Goal: Information Seeking & Learning: Find contact information

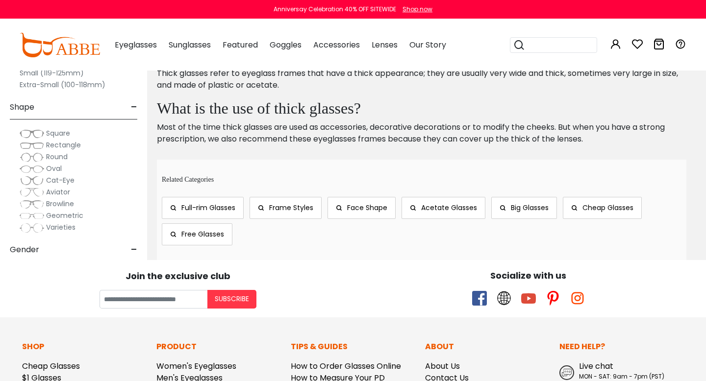
scroll to position [4895, 0]
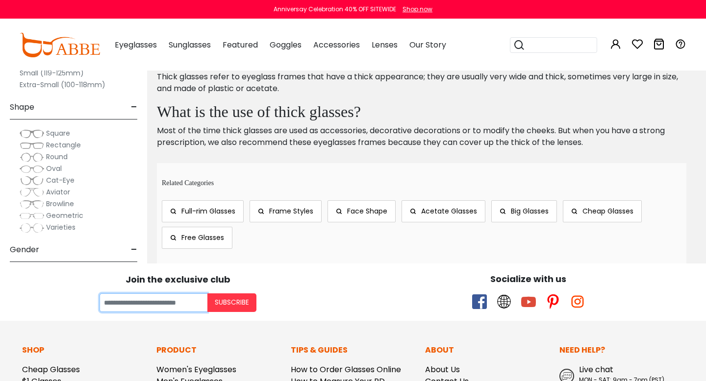
click at [166, 307] on input "Your email" at bounding box center [153, 303] width 108 height 19
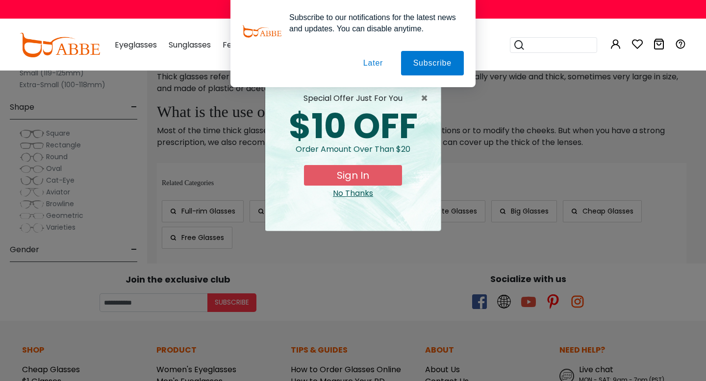
click at [342, 193] on div "No Thanks" at bounding box center [353, 194] width 160 height 12
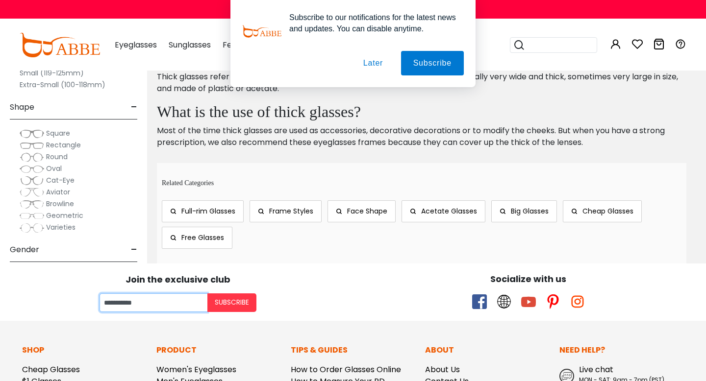
click at [163, 305] on input "**********" at bounding box center [153, 303] width 108 height 19
type input "**********"
click at [245, 300] on button "Subscribe" at bounding box center [231, 303] width 49 height 19
click at [420, 58] on button "Subscribe" at bounding box center [432, 63] width 63 height 25
click at [371, 61] on button "Later" at bounding box center [373, 63] width 44 height 25
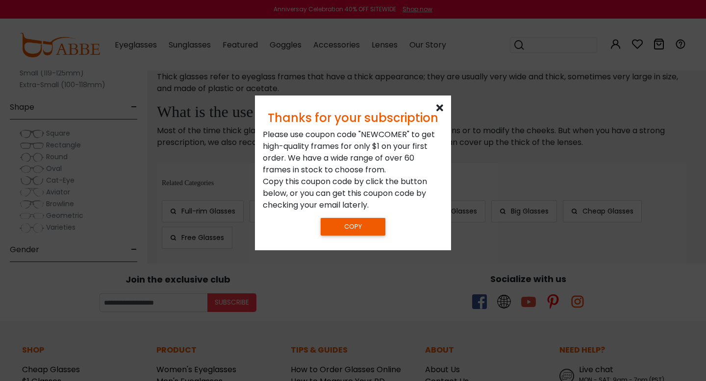
scroll to position [4959, 0]
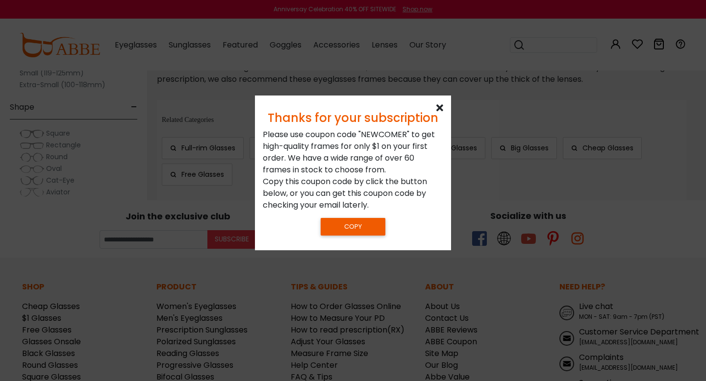
click at [439, 101] on div "Thanks for your subscription Please use coupon code " NEWCOMER " to get high-qu…" at bounding box center [353, 173] width 196 height 155
click at [439, 107] on icon at bounding box center [439, 108] width 7 height 10
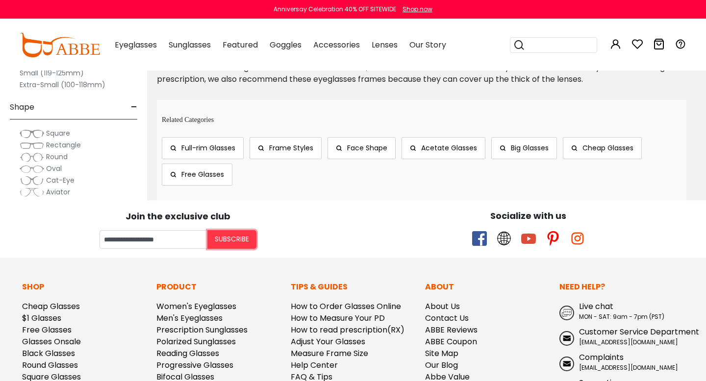
click at [243, 246] on button "Subscribe" at bounding box center [231, 239] width 49 height 19
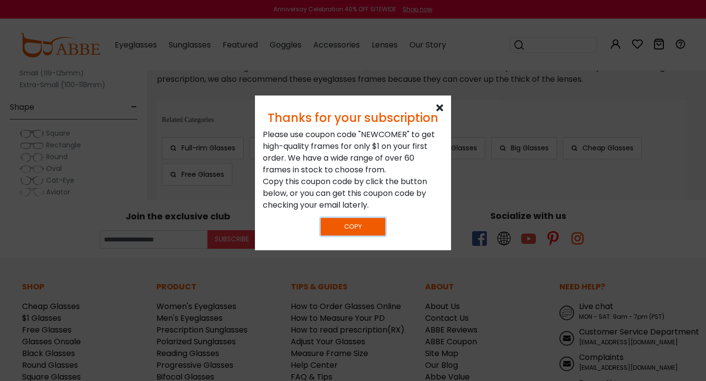
click at [378, 224] on button "Copy" at bounding box center [352, 226] width 65 height 17
click at [433, 106] on div "Thanks for your subscription Please use coupon code " NEWCOMER " to get high-qu…" at bounding box center [353, 173] width 196 height 155
click at [435, 115] on div "Thanks for your subscription" at bounding box center [353, 118] width 180 height 14
click at [443, 108] on icon at bounding box center [439, 108] width 7 height 10
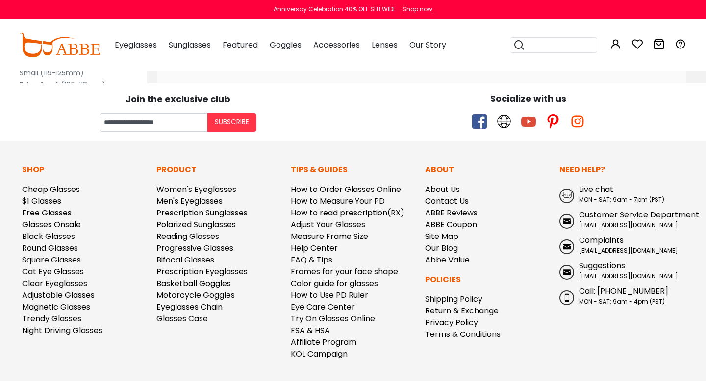
scroll to position [5078, 0]
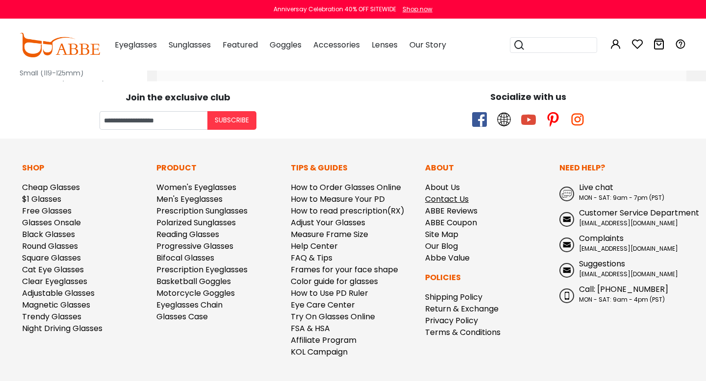
click at [448, 202] on link "Contact Us" at bounding box center [447, 199] width 44 height 11
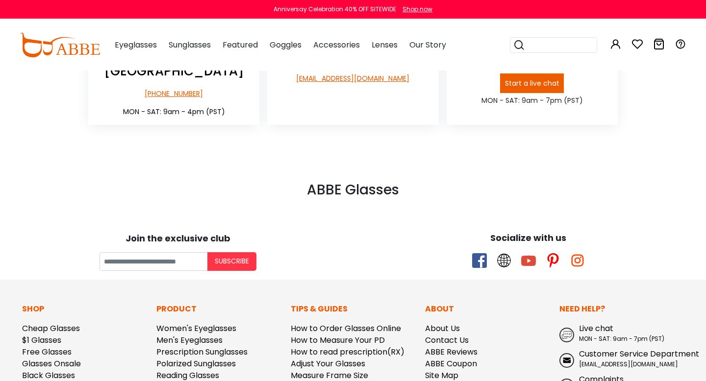
scroll to position [309, 0]
